Goal: Information Seeking & Learning: Learn about a topic

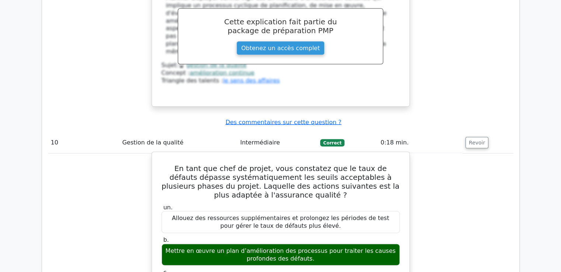
scroll to position [4063, 0]
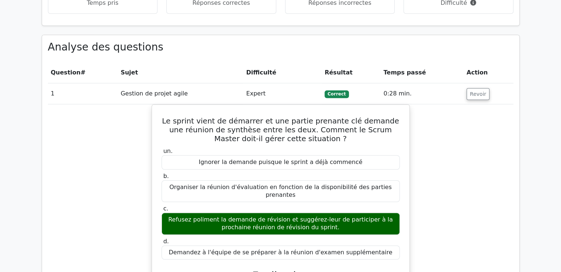
scroll to position [516, 0]
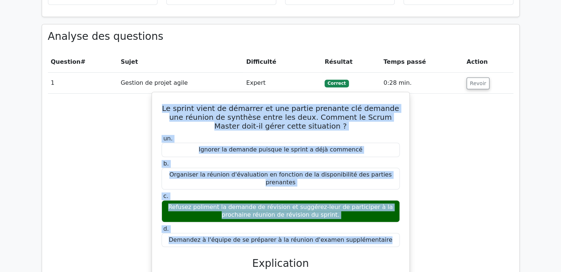
drag, startPoint x: 167, startPoint y: 108, endPoint x: 223, endPoint y: 252, distance: 154.1
click at [223, 252] on div "Le sprint vient de démarrer et une partie prenante clé demande une réunion de s…" at bounding box center [280, 245] width 251 height 300
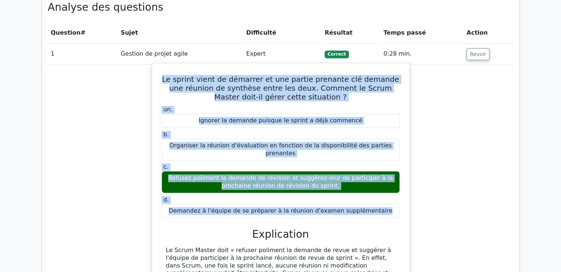
scroll to position [479, 0]
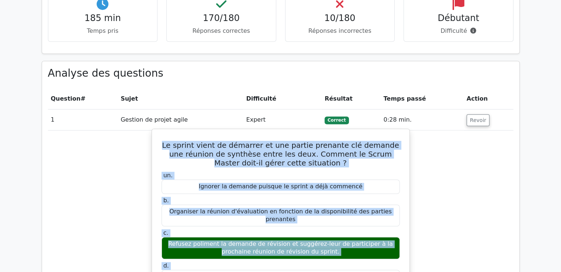
click at [203, 165] on h5 "Le sprint vient de démarrer et une partie prenante clé demande une réunion de s…" at bounding box center [281, 154] width 240 height 27
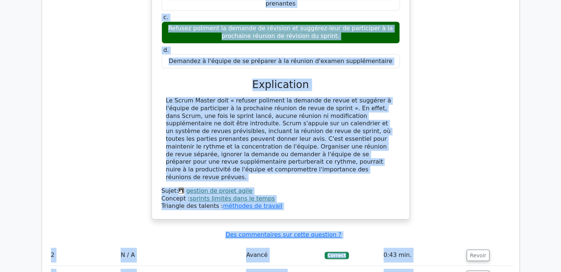
scroll to position [765, 0]
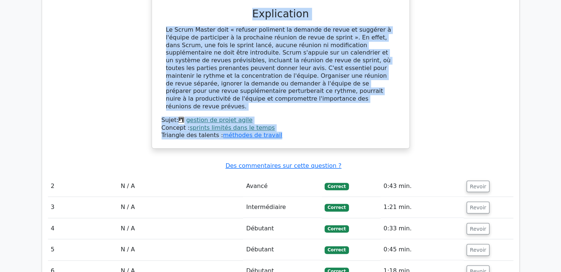
drag, startPoint x: 168, startPoint y: 145, endPoint x: 278, endPoint y: 118, distance: 113.3
copy div "Lo ipsumd sitam co adipisci el sed doeius temporin utl etdolor mag aliquae ad m…"
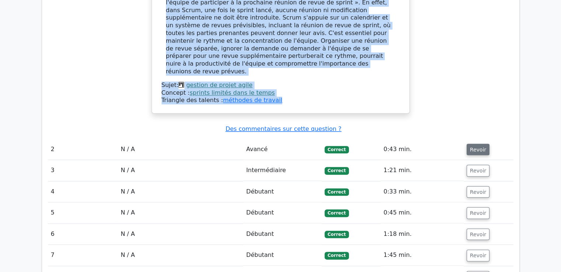
click at [474, 146] on font "Revoir" at bounding box center [478, 149] width 16 height 6
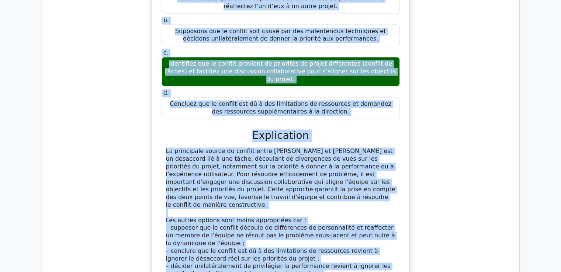
scroll to position [1162, 0]
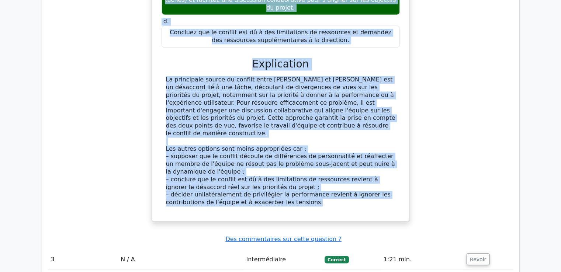
drag, startPoint x: 212, startPoint y: 129, endPoint x: 310, endPoint y: 144, distance: 98.8
click at [310, 144] on div "En tant que chef de projet, vous constatez que les membres de votre équipe, [PE…" at bounding box center [280, 10] width 251 height 416
copy div "Lo ipsu dol sita co adipis, elit seddoeius tem inc utlabor et dolor magnaa, Eni…"
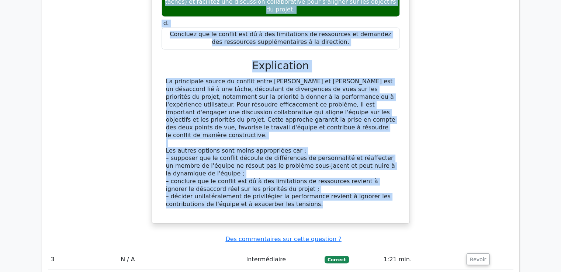
scroll to position [1199, 0]
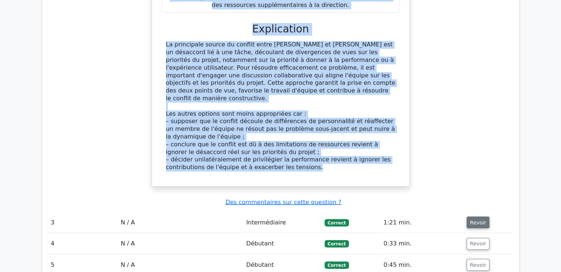
click at [477, 219] on font "Revoir" at bounding box center [478, 222] width 16 height 6
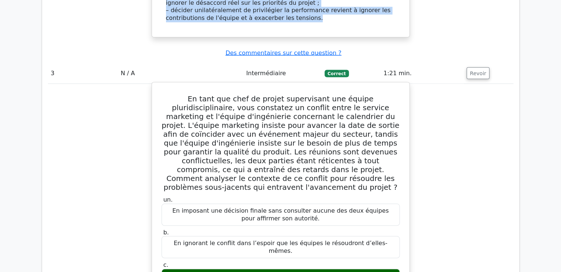
scroll to position [1346, 0]
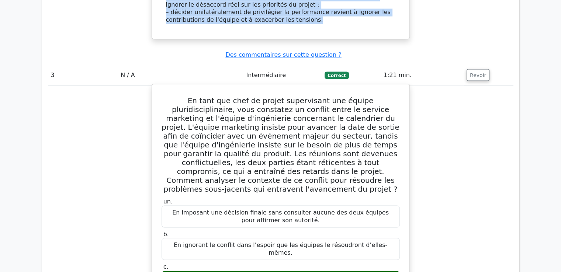
drag, startPoint x: 168, startPoint y: 33, endPoint x: 317, endPoint y: 233, distance: 249.9
copy div "Lo ipsu dol sita co adipis elitseddoei tem incidi utlaboreetdolorema, aliq enim…"
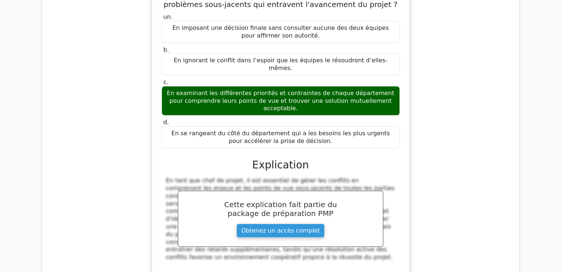
scroll to position [1604, 0]
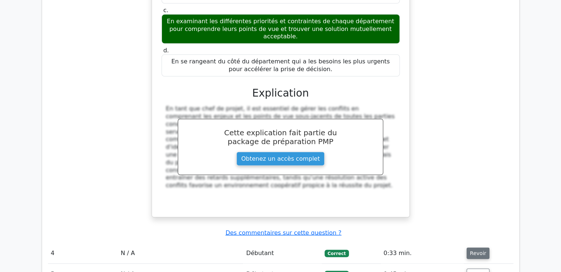
click at [475, 250] on font "Revoir" at bounding box center [478, 253] width 16 height 6
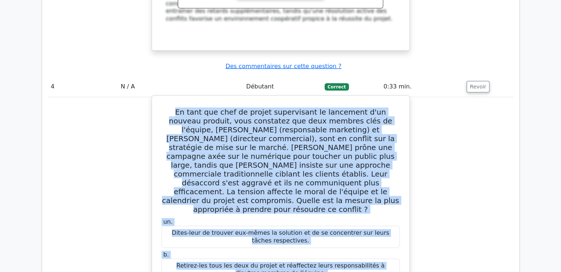
scroll to position [1777, 0]
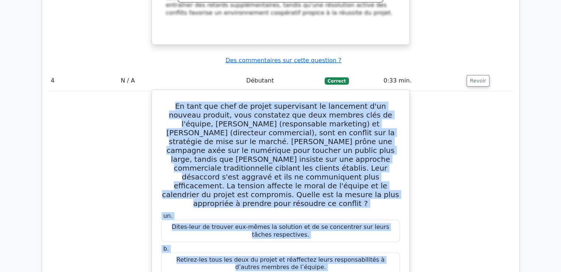
drag, startPoint x: 171, startPoint y: 38, endPoint x: 371, endPoint y: 219, distance: 269.3
drag, startPoint x: 364, startPoint y: 227, endPoint x: 161, endPoint y: 12, distance: 295.4
copy div "Lo ipsu dol sita co adipis elitseddoei te incididun u'la etdolor magnaal, enim …"
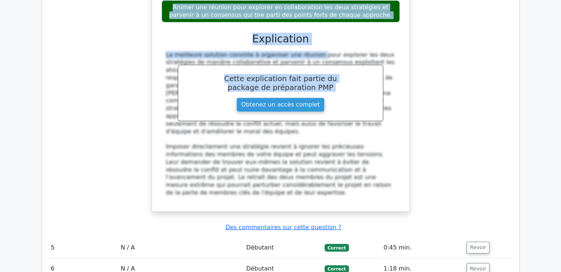
scroll to position [2108, 0]
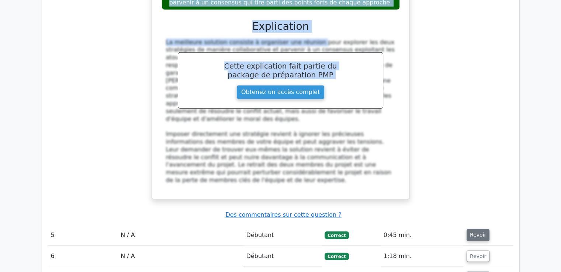
click at [472, 232] on font "Revoir" at bounding box center [478, 235] width 16 height 6
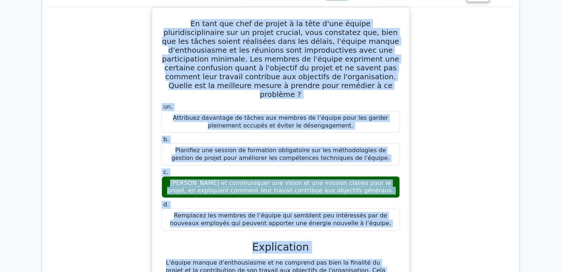
scroll to position [2436, 0]
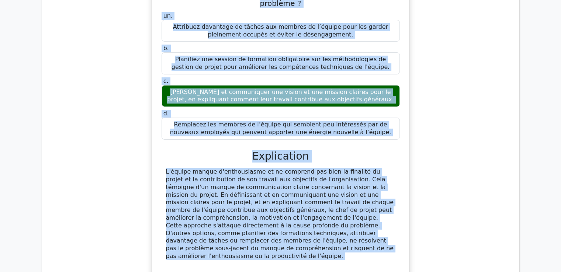
drag, startPoint x: 165, startPoint y: 53, endPoint x: 286, endPoint y: 121, distance: 139.0
click at [286, 121] on div "En tant que chef de projet à la tête d'une équipe pluridisciplinaire sur un pro…" at bounding box center [280, 95] width 251 height 353
copy div "Lo ipsu dol sita co adipis e se doei t'inc utlabo etdoloremagnaaliqu eni ad min…"
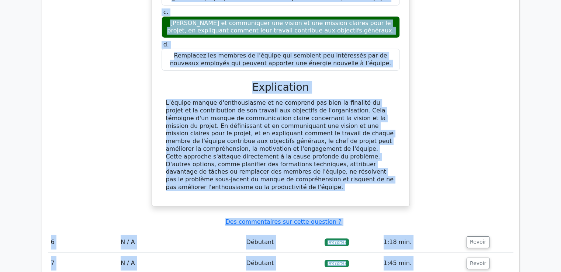
scroll to position [2510, 0]
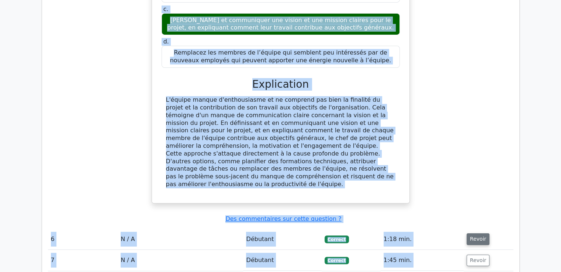
click at [470, 236] on font "Revoir" at bounding box center [478, 239] width 16 height 6
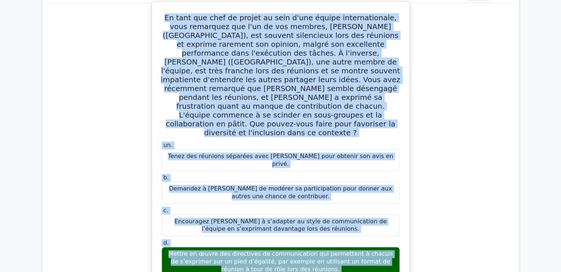
scroll to position [2772, 0]
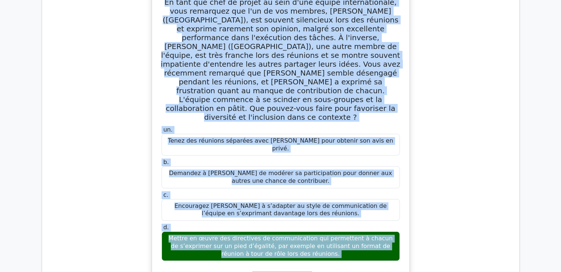
drag, startPoint x: 168, startPoint y: 76, endPoint x: 320, endPoint y: 85, distance: 152.5
click at [320, 85] on div "En tant que chef de projet au sein d'une équipe internationale, vous remarquez …" at bounding box center [280, 194] width 251 height 410
copy div "Lo ipsu dol sita co adipis el sedd e'tem incidi utlaboreetdolo, magn aliquaeni …"
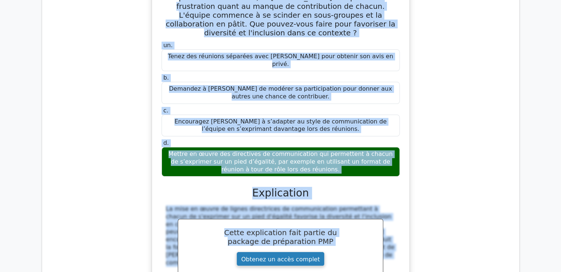
scroll to position [2920, 0]
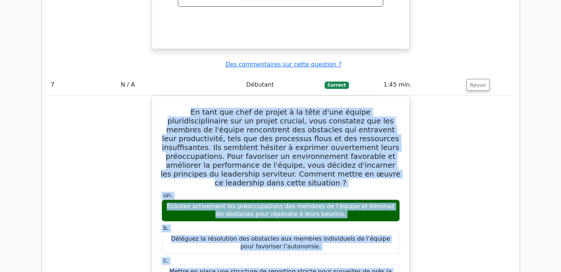
scroll to position [3201, 0]
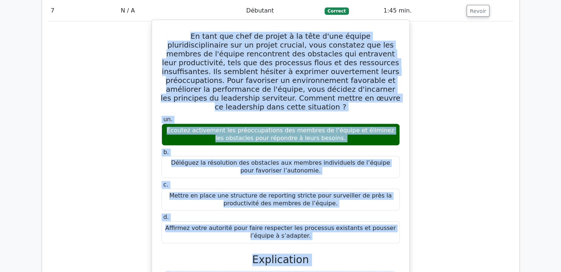
drag, startPoint x: 165, startPoint y: 103, endPoint x: 323, endPoint y: 47, distance: 167.4
click at [323, 47] on div "En tant que chef de projet à la tête d'une équipe pluridisciplinaire sur un pro…" at bounding box center [280, 202] width 251 height 358
copy div "Lo ipsu dol sita co adipis e se doei t'inc utlabo etdoloremagnaaliqu eni ad min…"
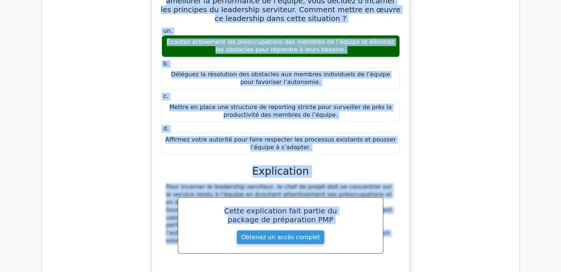
scroll to position [3312, 0]
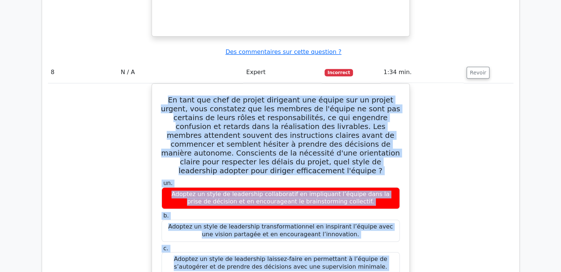
scroll to position [3650, 0]
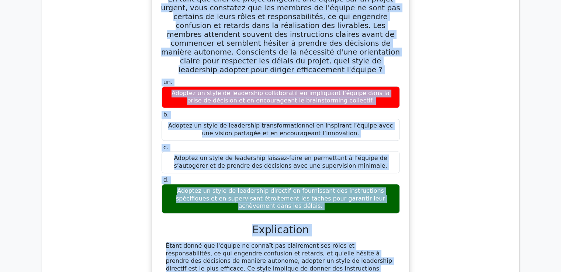
drag, startPoint x: 166, startPoint y: 38, endPoint x: 202, endPoint y: 79, distance: 54.3
click at [202, 79] on div "En tant que chef de projet dirigeant une équipe sur un projet urgent, vous cons…" at bounding box center [280, 147] width 251 height 322
copy div "Lo ipsu dol sita co adipis elitseddo eiu tempor inc ut labore etdolo, magn aliq…"
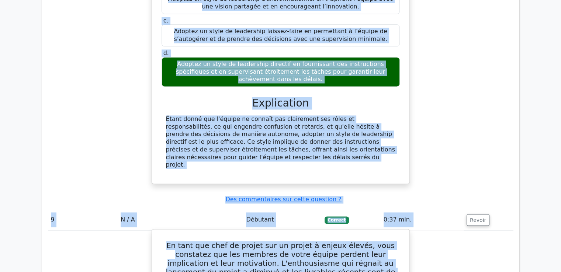
scroll to position [3761, 0]
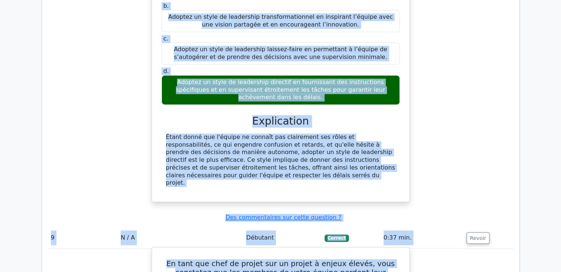
drag, startPoint x: 170, startPoint y: 66, endPoint x: 359, endPoint y: 242, distance: 258.9
copy div "Lo ipsu dol sita co adipis eli se doeius t incidi utlabo, etdo magnaaliq eni ad…"
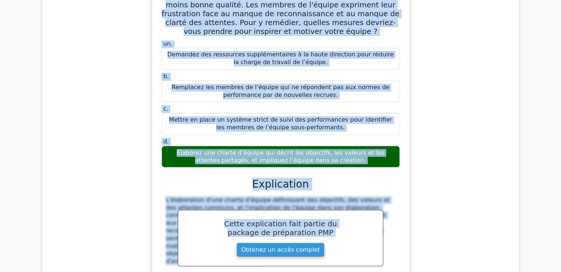
scroll to position [4092, 0]
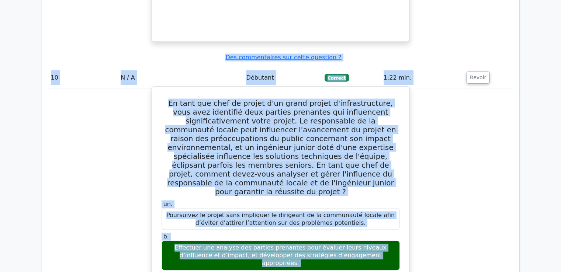
scroll to position [4343, 0]
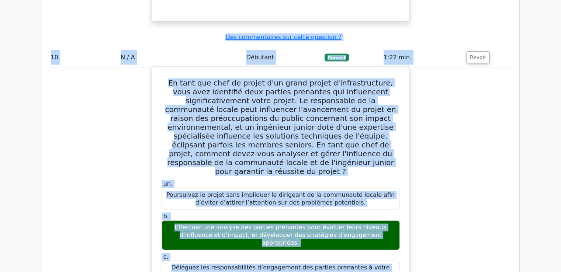
drag, startPoint x: 162, startPoint y: 46, endPoint x: 352, endPoint y: 76, distance: 192.4
click at [352, 76] on div "En tant que chef de projet d'un grand projet d'infrastructure, vous avez identi…" at bounding box center [280, 265] width 251 height 391
copy div "Lo ipsu dol sita co adipis e'se doeiu tempor i'utlaboreetdolo, magn aliq enimad…"
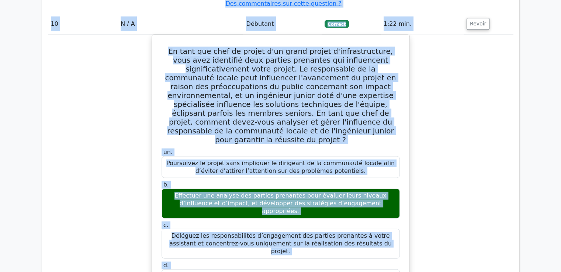
scroll to position [4491, 0]
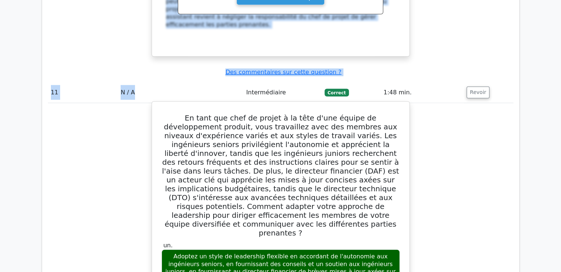
scroll to position [4775, 0]
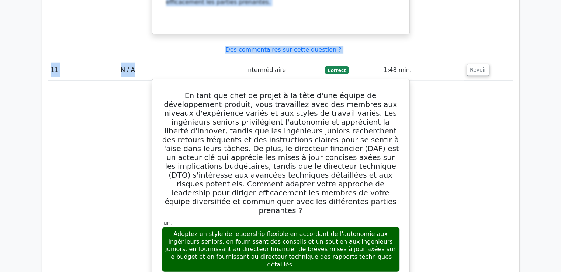
drag, startPoint x: 168, startPoint y: 68, endPoint x: 275, endPoint y: 250, distance: 211.1
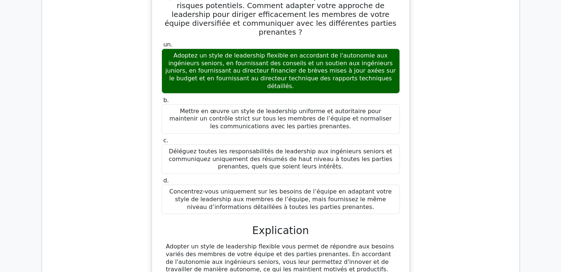
scroll to position [4959, 0]
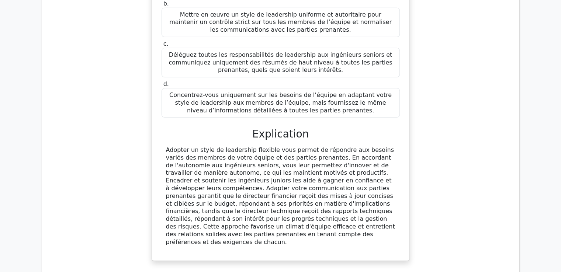
scroll to position [5033, 0]
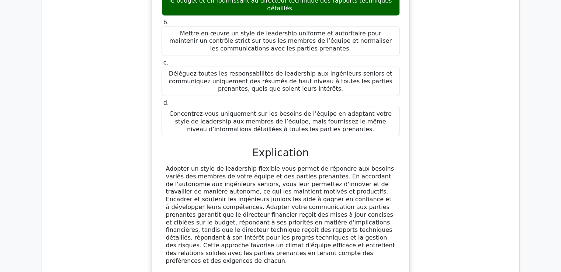
drag, startPoint x: 169, startPoint y: 69, endPoint x: 328, endPoint y: 225, distance: 222.3
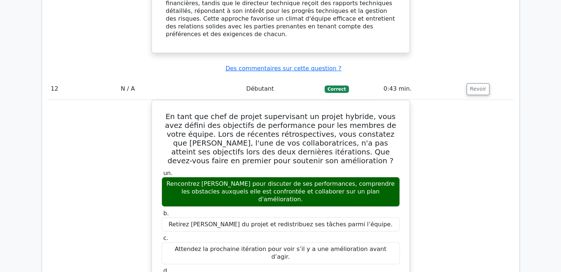
scroll to position [5291, 0]
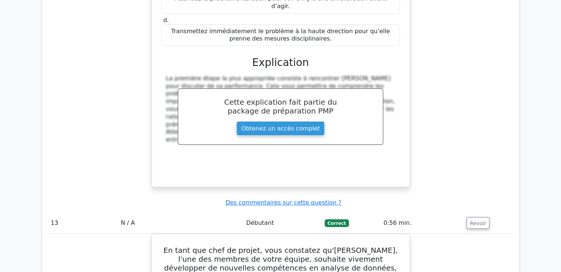
scroll to position [5636, 0]
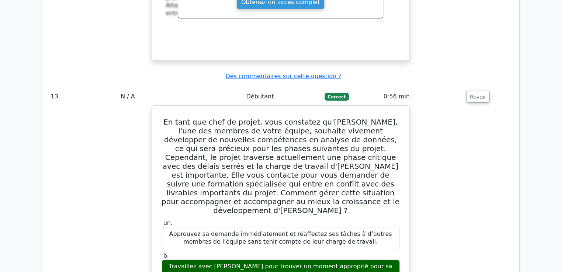
drag, startPoint x: 163, startPoint y: 31, endPoint x: 355, endPoint y: 43, distance: 192.4
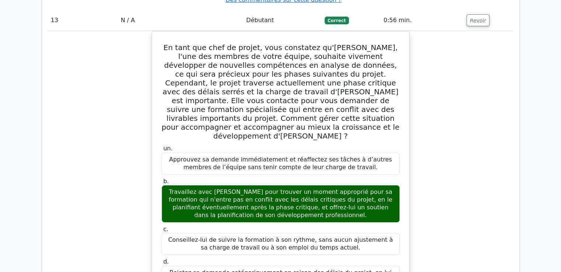
scroll to position [5747, 0]
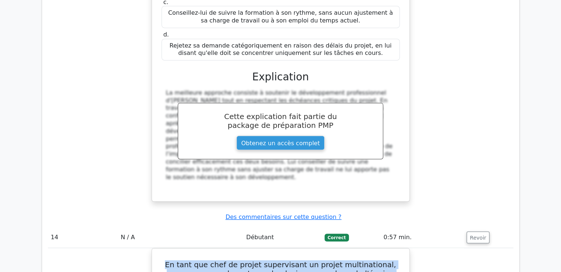
scroll to position [6010, 0]
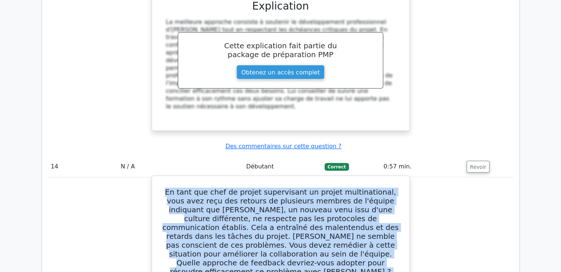
drag, startPoint x: 168, startPoint y: 111, endPoint x: 304, endPoint y: 155, distance: 143.2
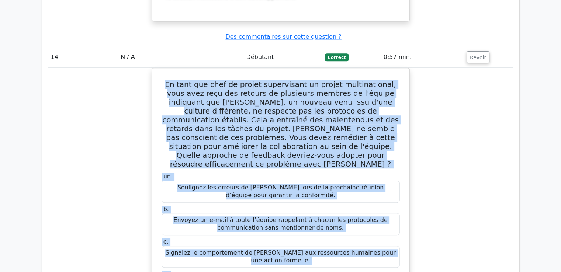
scroll to position [6121, 0]
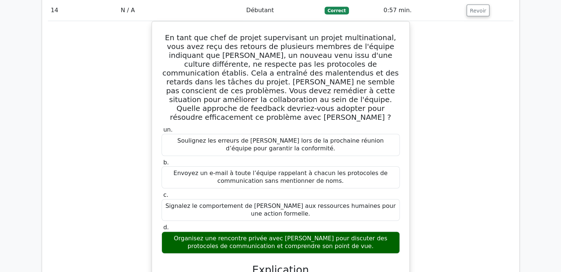
scroll to position [6204, 0]
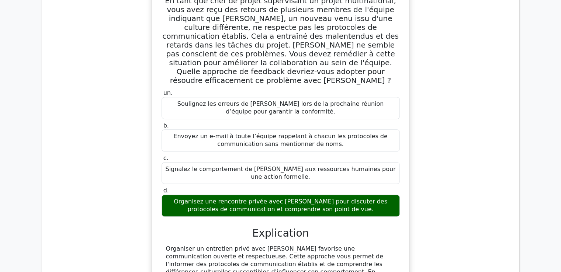
drag, startPoint x: 172, startPoint y: 43, endPoint x: 304, endPoint y: 207, distance: 210.8
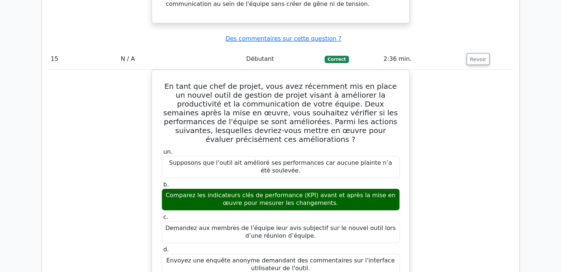
scroll to position [6498, 0]
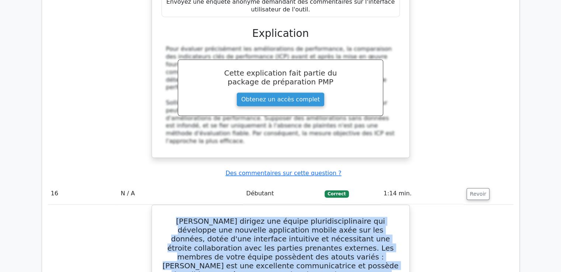
scroll to position [6758, 0]
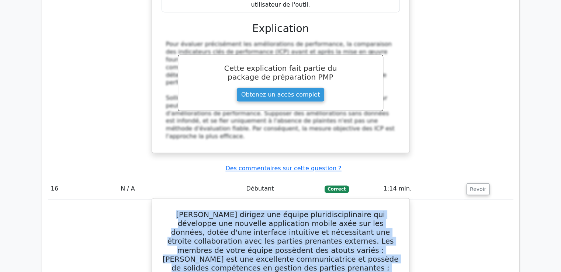
drag, startPoint x: 164, startPoint y: 52, endPoint x: 348, endPoint y: 97, distance: 188.9
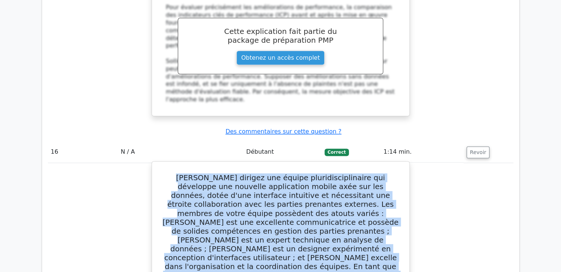
scroll to position [6942, 0]
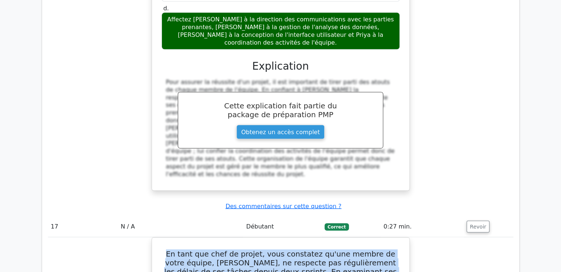
scroll to position [7265, 0]
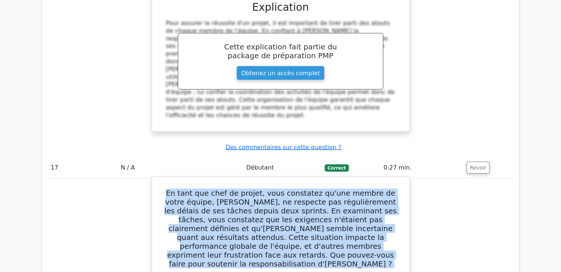
drag, startPoint x: 168, startPoint y: 52, endPoint x: 230, endPoint y: 102, distance: 79.9
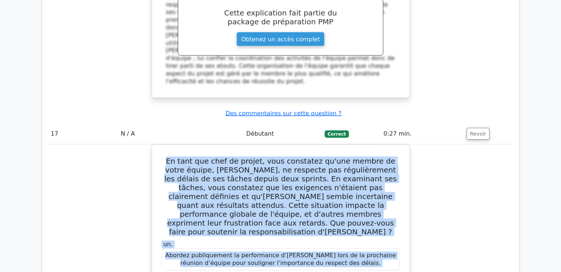
scroll to position [7339, 0]
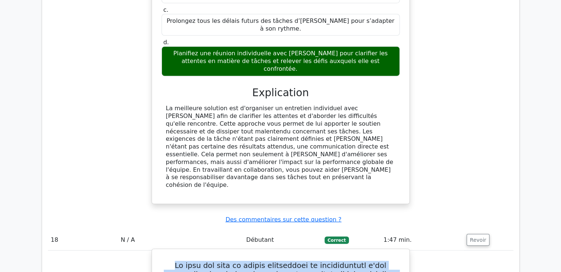
scroll to position [7603, 0]
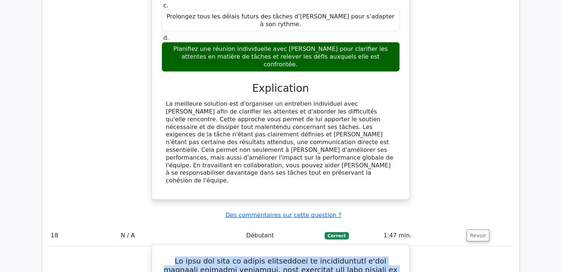
drag, startPoint x: 174, startPoint y: 21, endPoint x: 311, endPoint y: 126, distance: 172.5
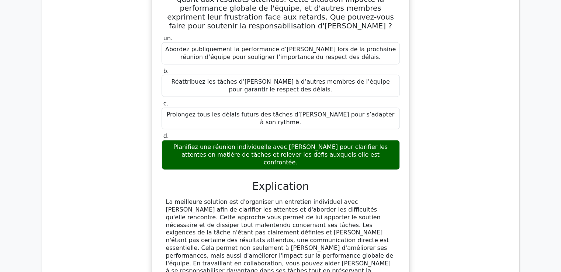
scroll to position [7492, 0]
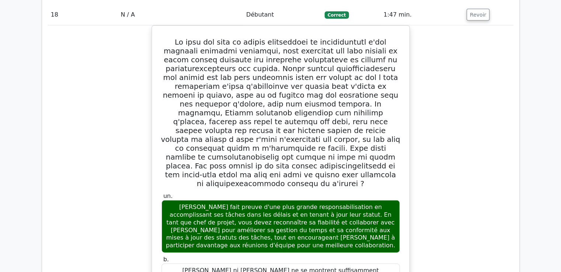
scroll to position [7824, 0]
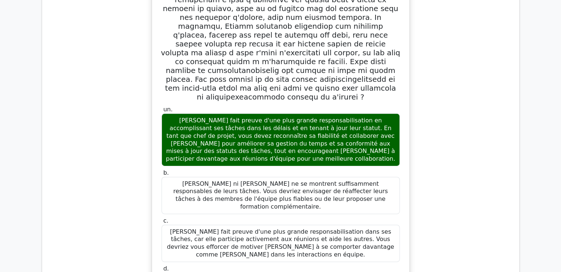
scroll to position [7898, 0]
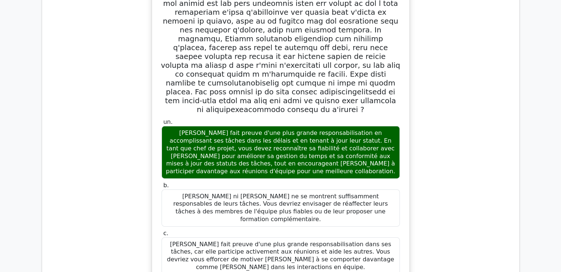
drag, startPoint x: 168, startPoint y: 43, endPoint x: 315, endPoint y: 236, distance: 242.4
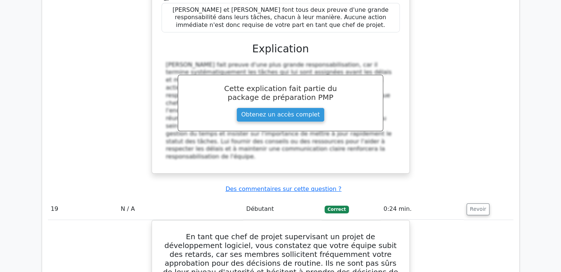
scroll to position [8192, 0]
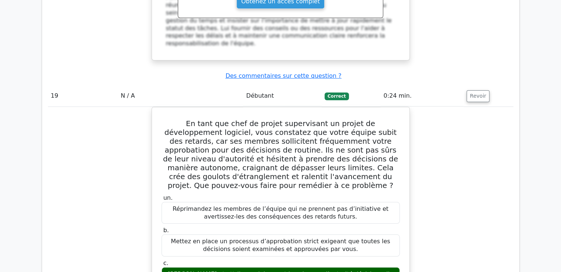
scroll to position [8354, 0]
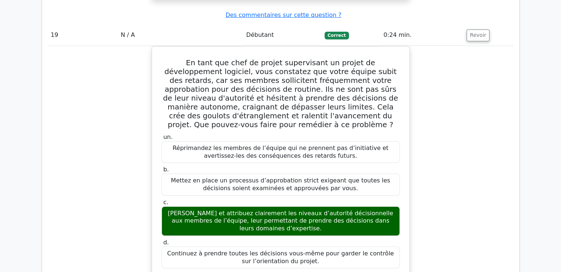
drag, startPoint x: 166, startPoint y: 77, endPoint x: 330, endPoint y: 245, distance: 234.6
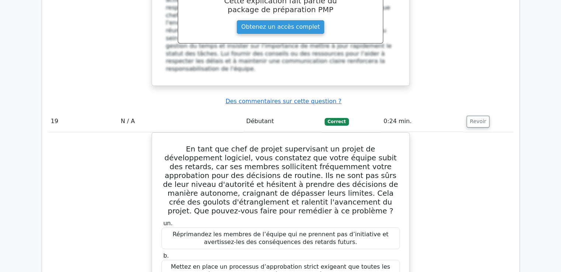
scroll to position [8280, 0]
